Goal: Consume media (video, audio): Consume media (video, audio)

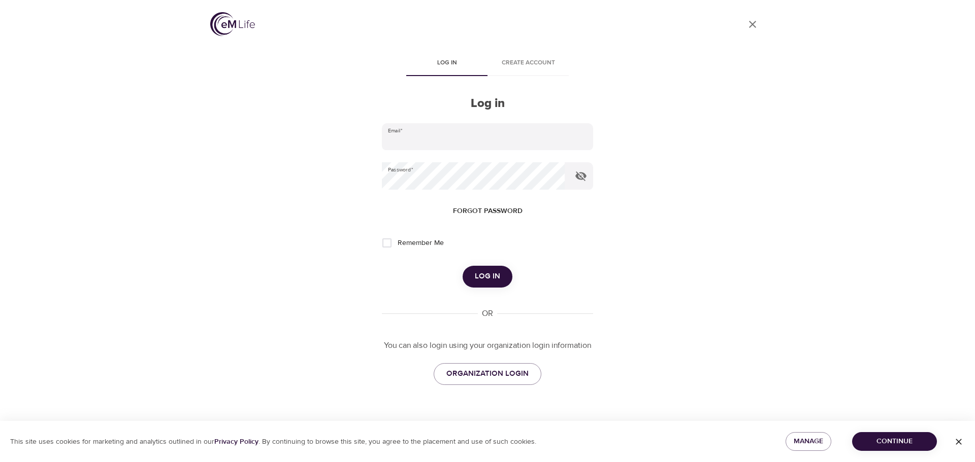
type input "dara.chin@amexgbt.com"
click at [407, 240] on span "Remember Me" at bounding box center [420, 243] width 46 height 11
click at [397, 240] on input "Remember Me" at bounding box center [386, 242] width 21 height 21
checkbox input "true"
click at [498, 268] on button "Log in" at bounding box center [487, 276] width 50 height 21
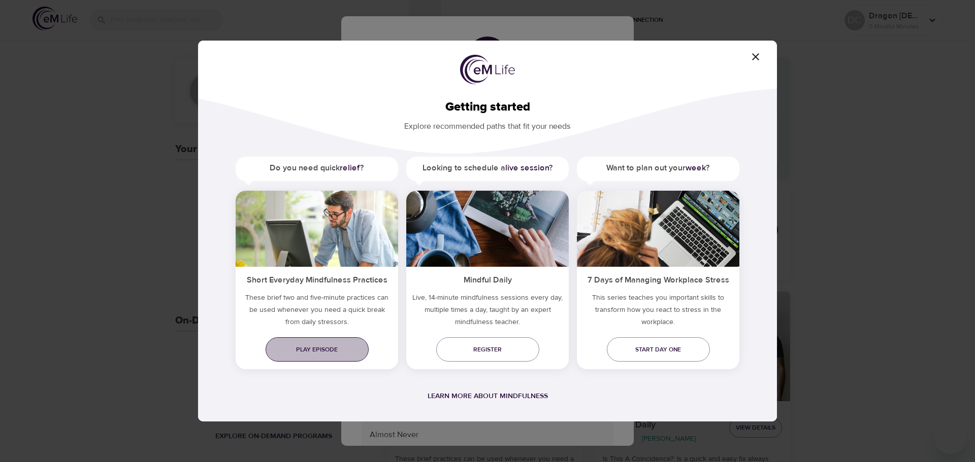
click at [320, 354] on span "Play episode" at bounding box center [317, 350] width 87 height 11
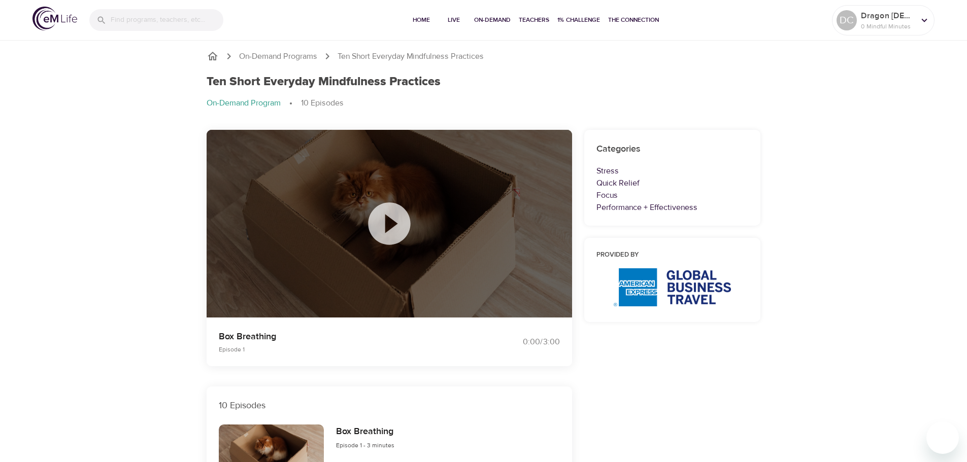
click at [389, 222] on icon at bounding box center [389, 223] width 51 height 51
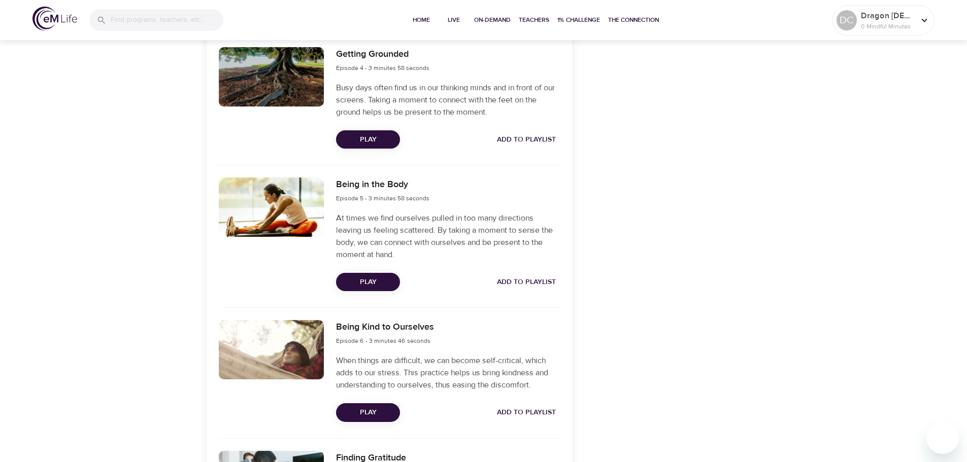
scroll to position [761, 0]
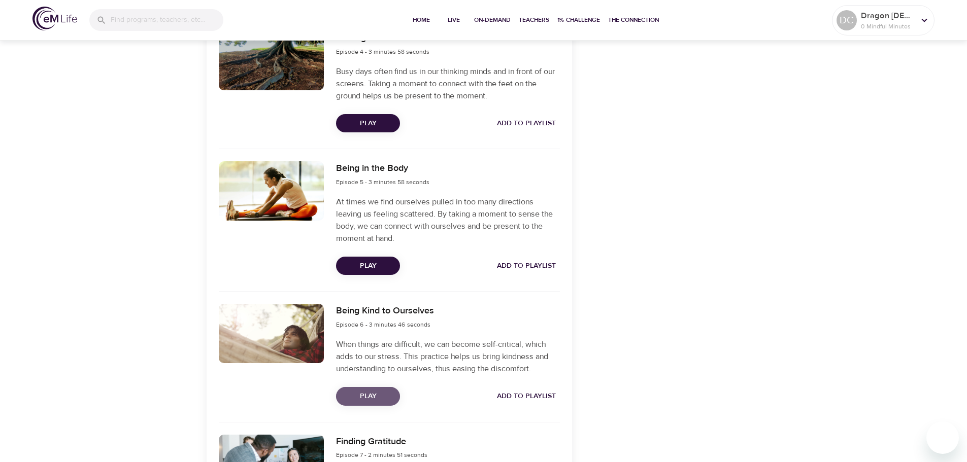
click at [377, 396] on span "Play" at bounding box center [368, 396] width 48 height 13
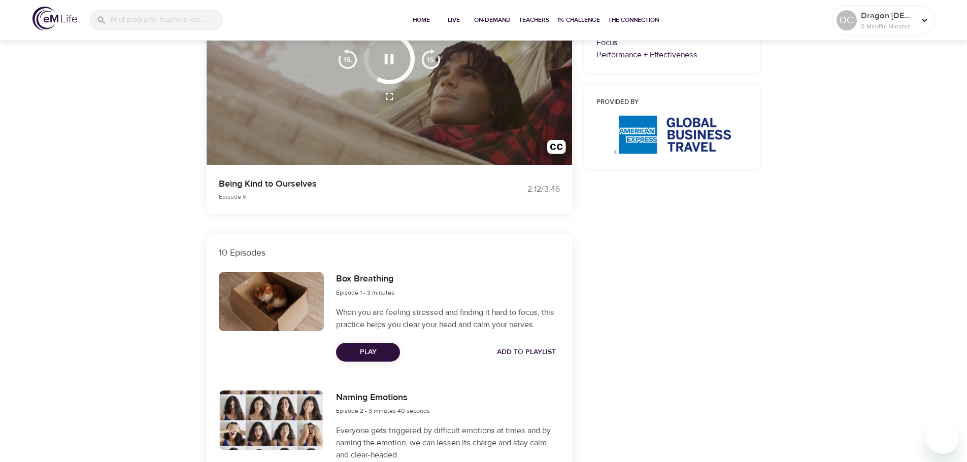
scroll to position [203, 0]
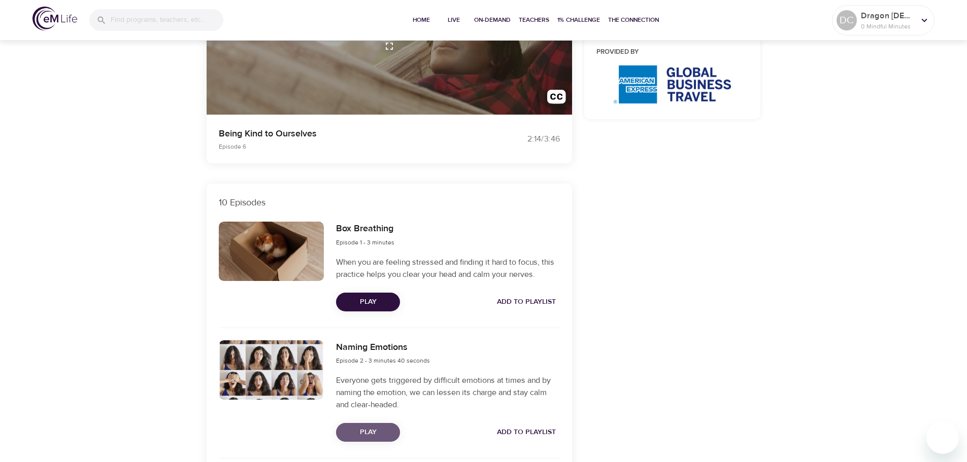
click at [374, 435] on span "Play" at bounding box center [368, 432] width 48 height 13
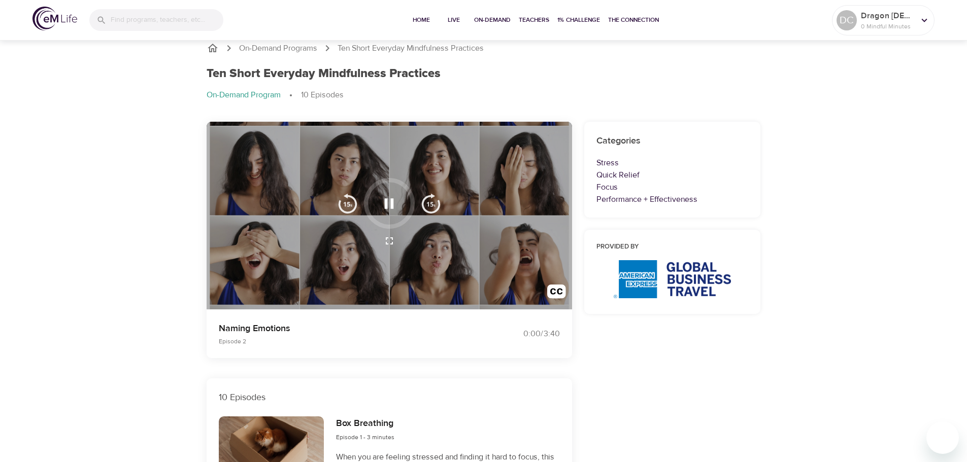
scroll to position [0, 0]
